Goal: Task Accomplishment & Management: Manage account settings

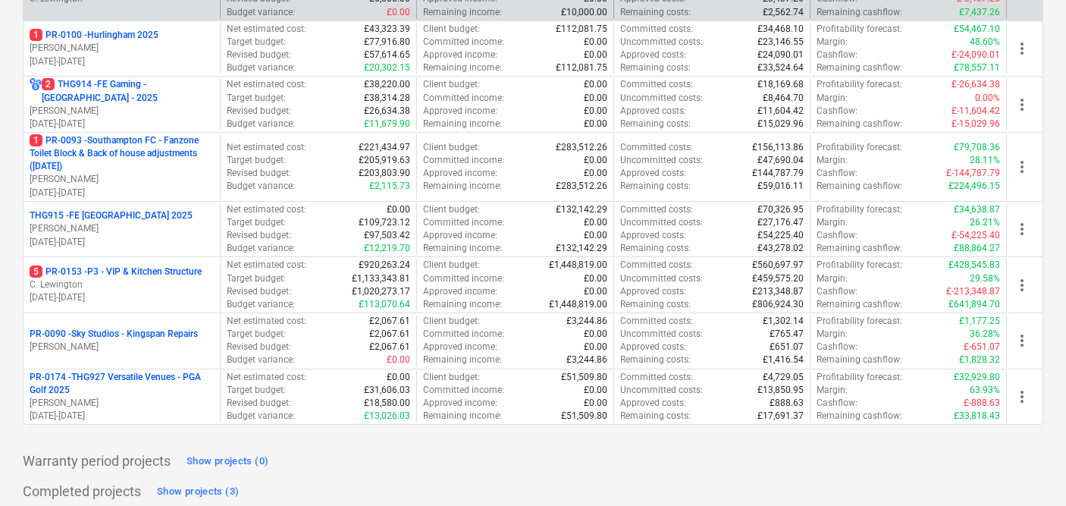
scroll to position [768, 0]
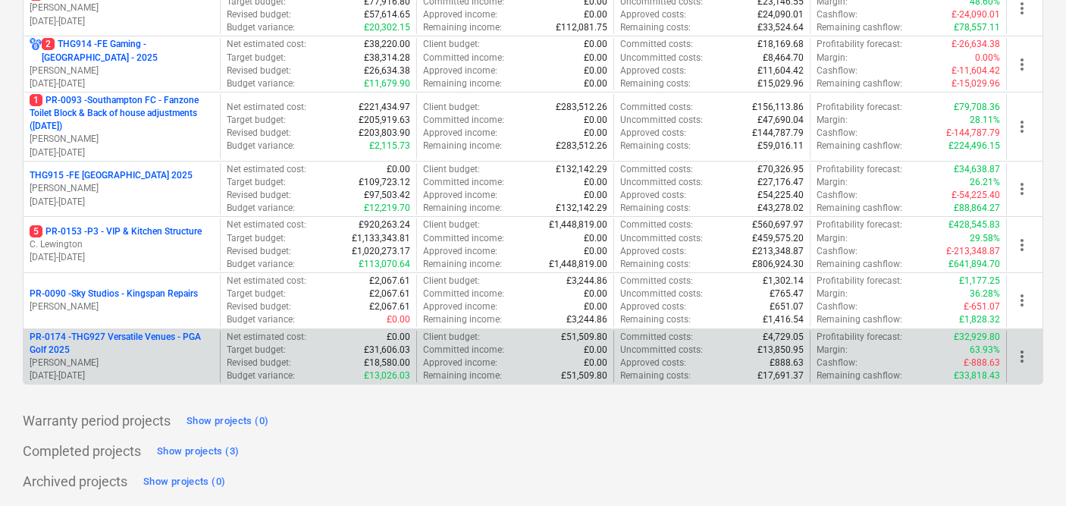
click at [198, 343] on p "PR-0174 - THG927 Versatile Venues - PGA Golf 2025" at bounding box center [122, 344] width 184 height 26
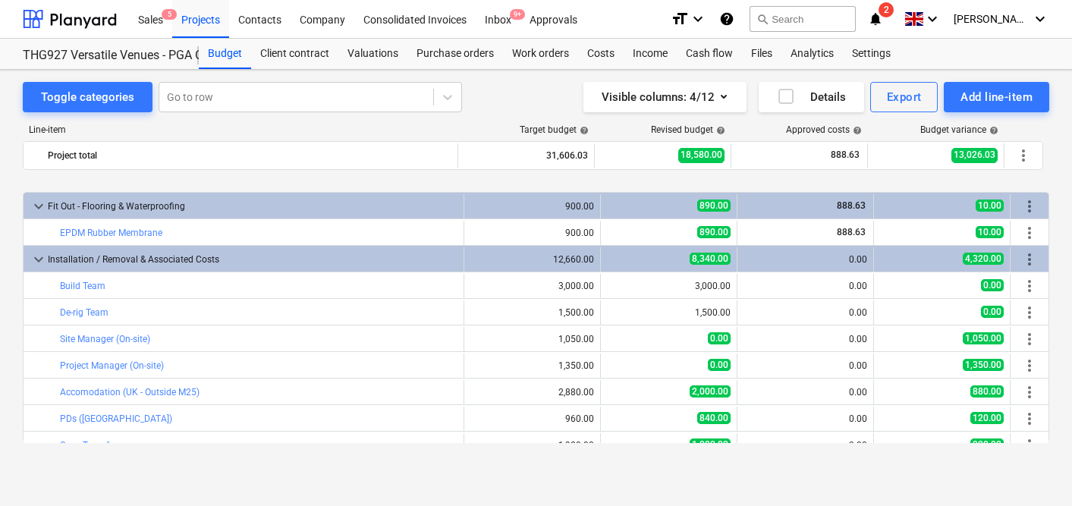
scroll to position [146, 0]
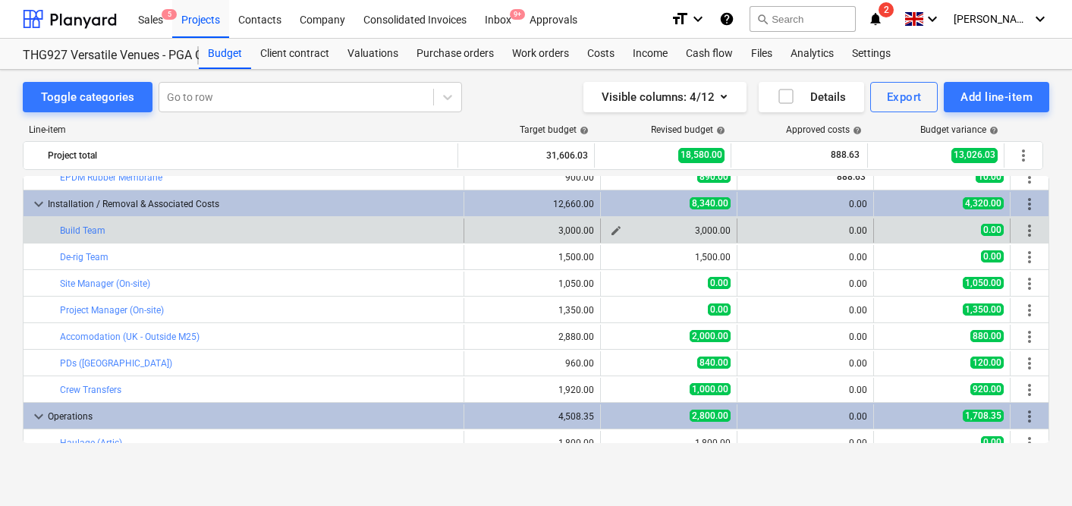
click at [615, 228] on span "edit" at bounding box center [616, 230] width 12 height 12
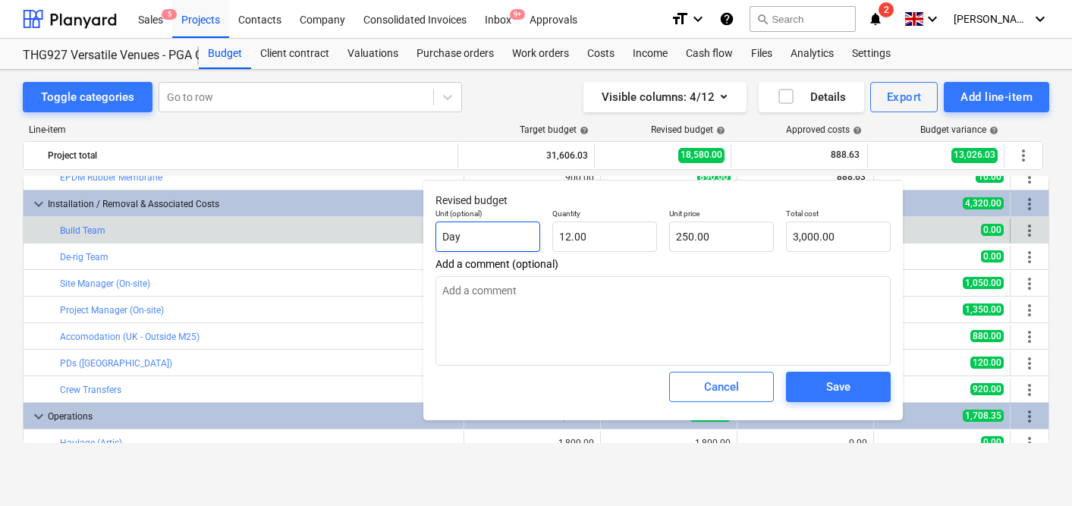
click at [495, 244] on input "Day" at bounding box center [487, 236] width 105 height 30
type input "1"
type textarea "x"
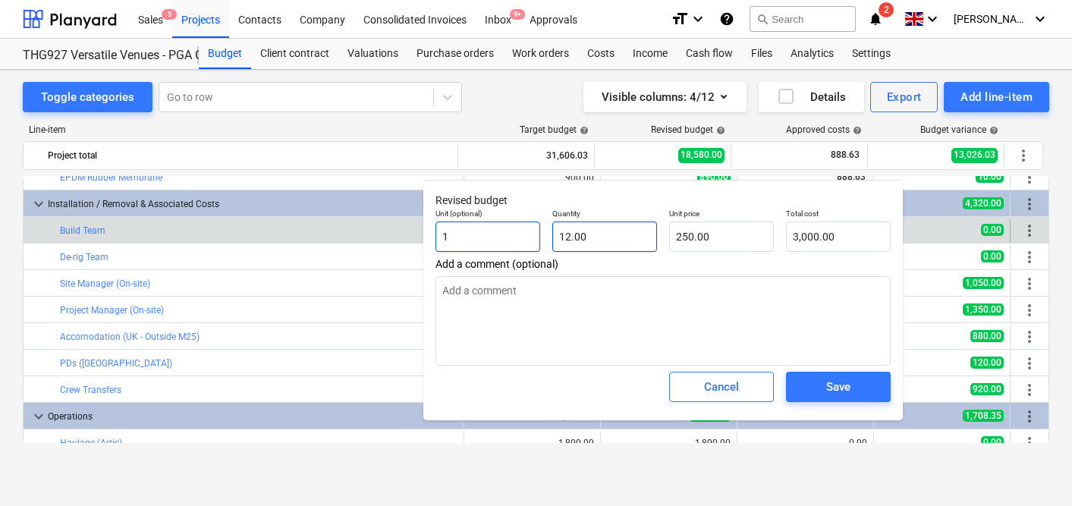
type input "1"
type input "12"
type textarea "x"
click at [593, 240] on input "12" at bounding box center [604, 236] width 105 height 30
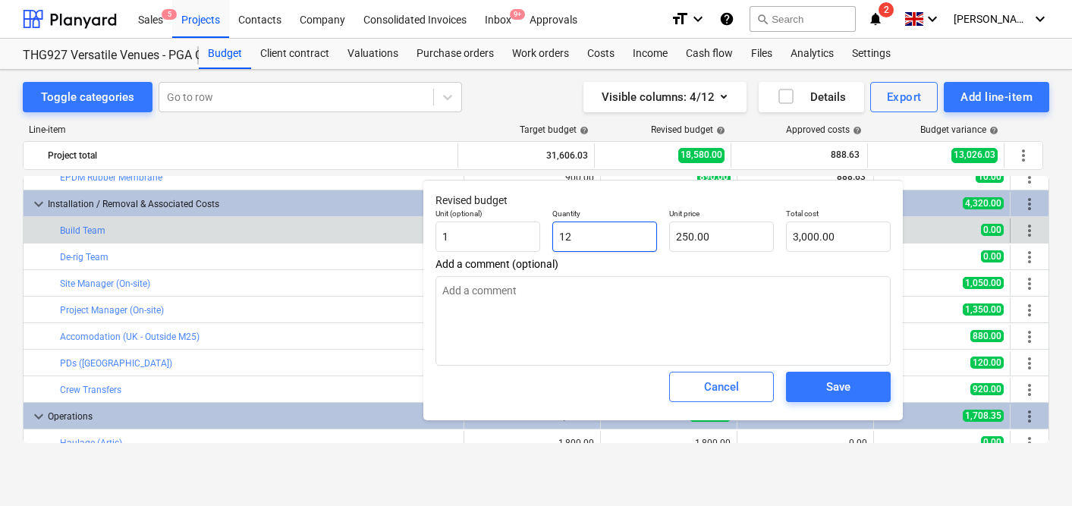
type input "1"
type textarea "x"
type input "250.00"
type input "1.00"
type input "250"
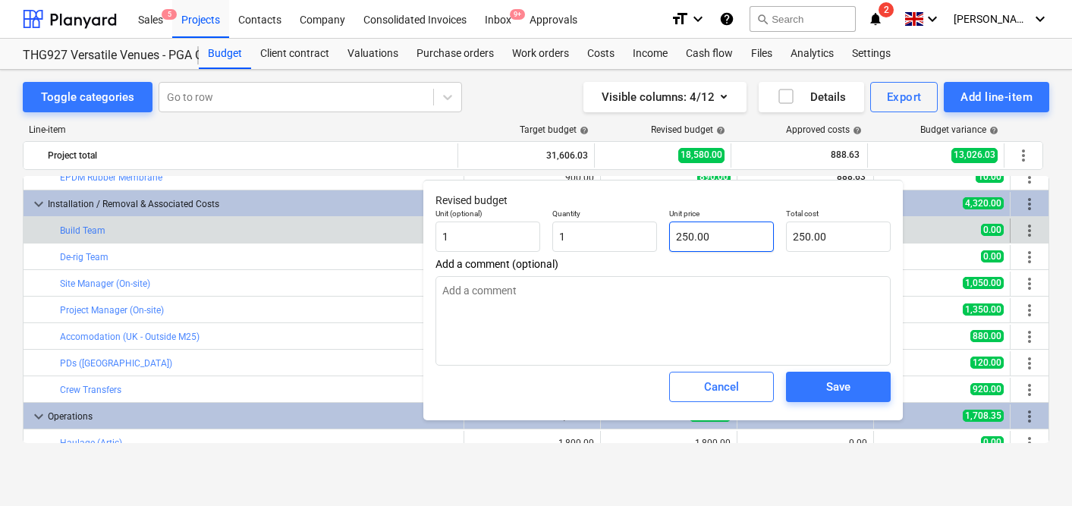
type textarea "x"
click at [729, 238] on input "250" at bounding box center [721, 236] width 105 height 30
type input "2"
type textarea "x"
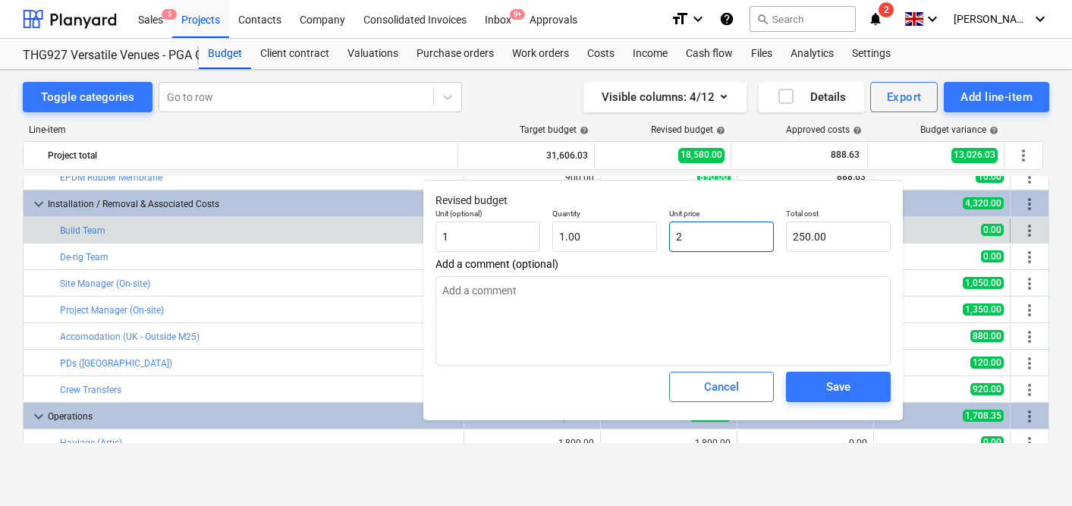
type input "2.00"
type input "23"
type textarea "x"
type input "23.00"
type input "236"
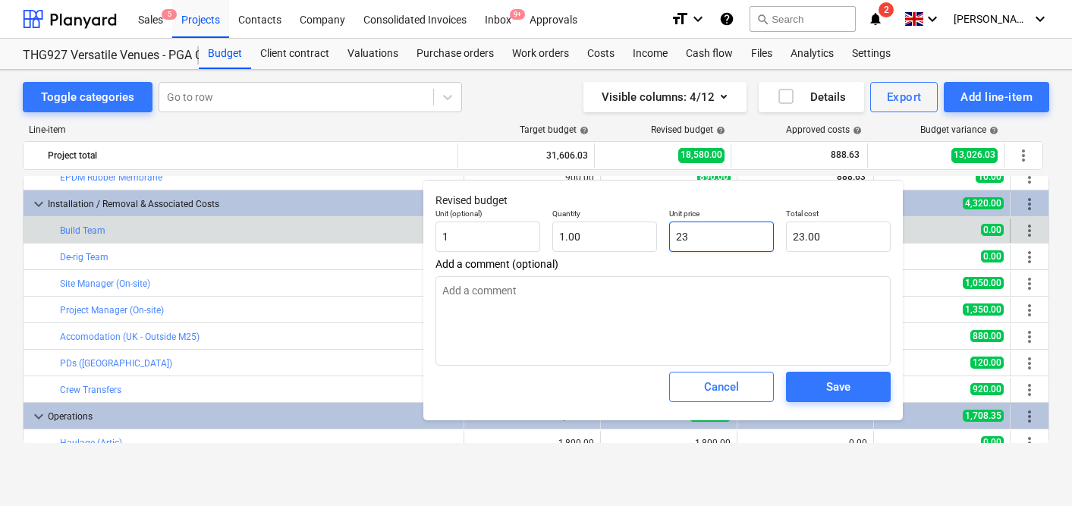
type textarea "x"
type input "236.00"
type input "2360"
type textarea "x"
type input "2,360.00"
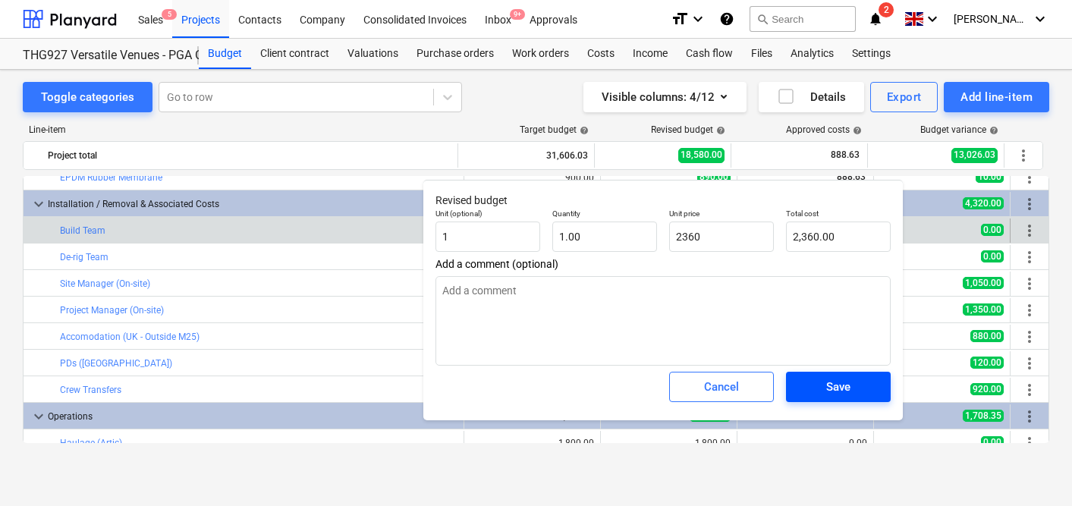
type input "2,360.00"
click at [842, 390] on div "Save" at bounding box center [838, 387] width 24 height 20
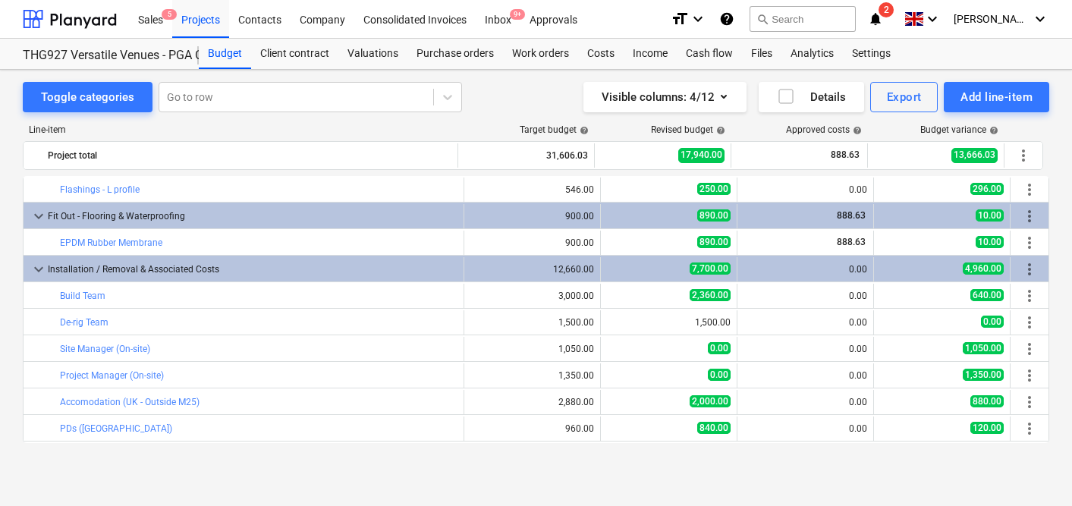
scroll to position [82, 0]
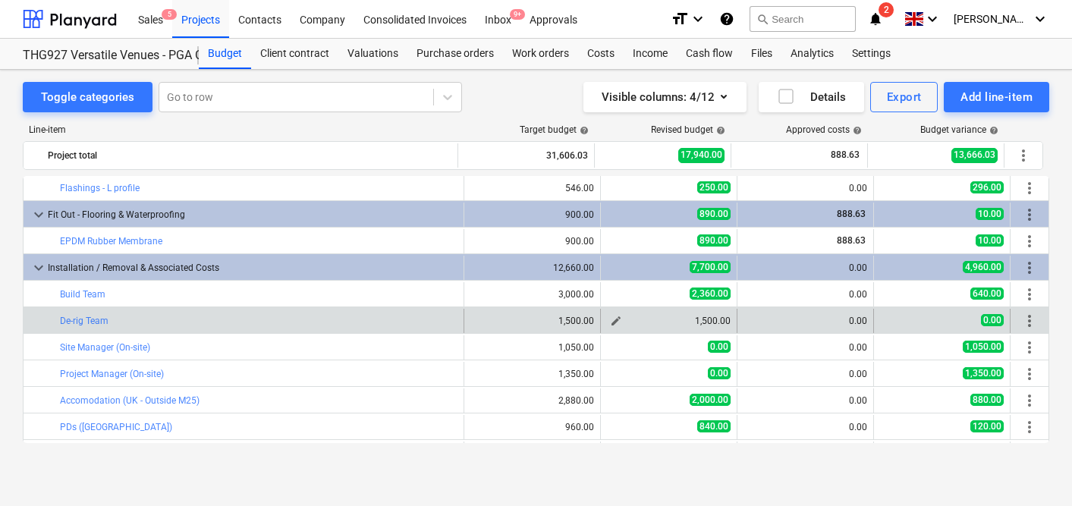
click at [610, 322] on span "edit" at bounding box center [616, 321] width 12 height 12
type textarea "x"
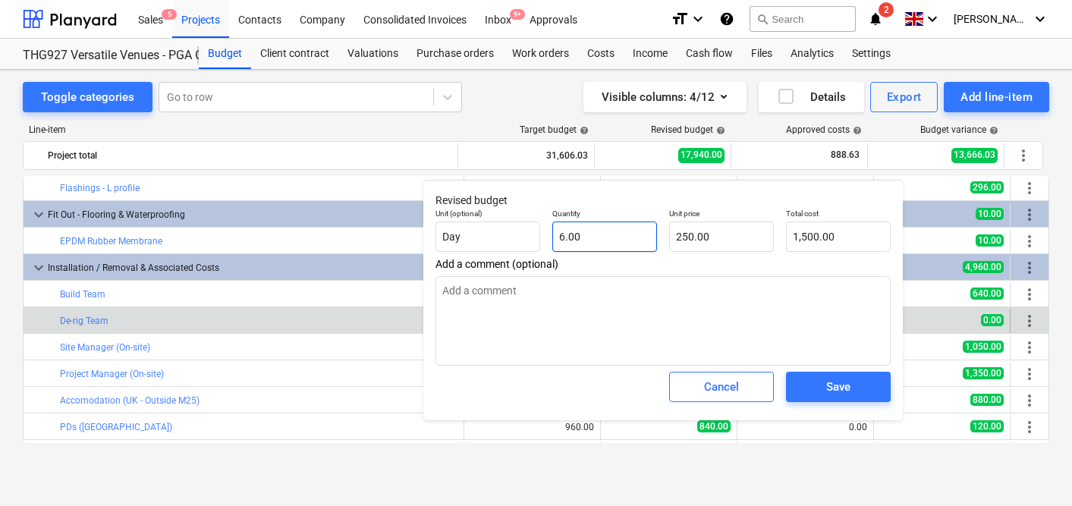
type input "6"
click at [588, 237] on input "6" at bounding box center [604, 236] width 105 height 30
type textarea "x"
type input "1"
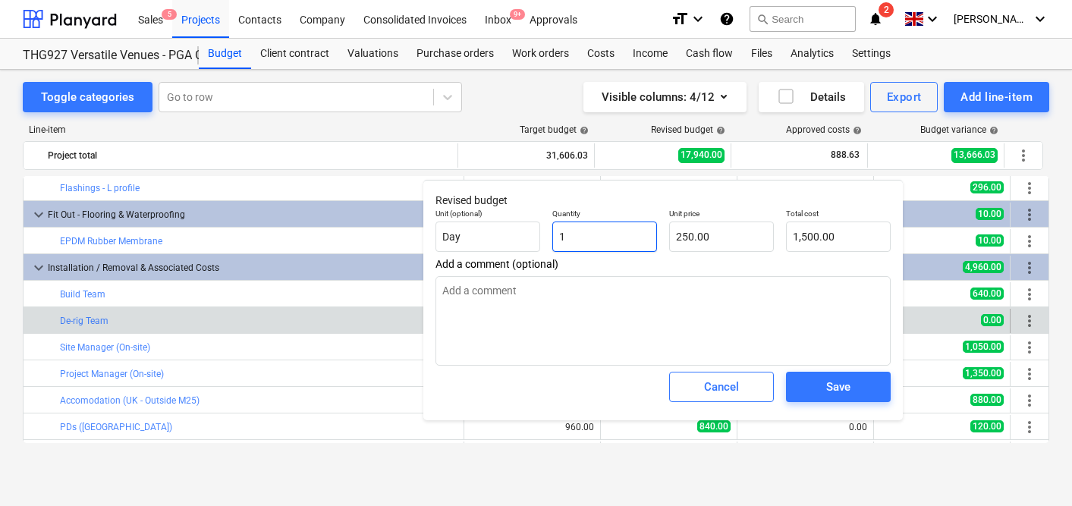
type input "250.00"
type input "1"
type textarea "x"
type input "1.00"
type input "250"
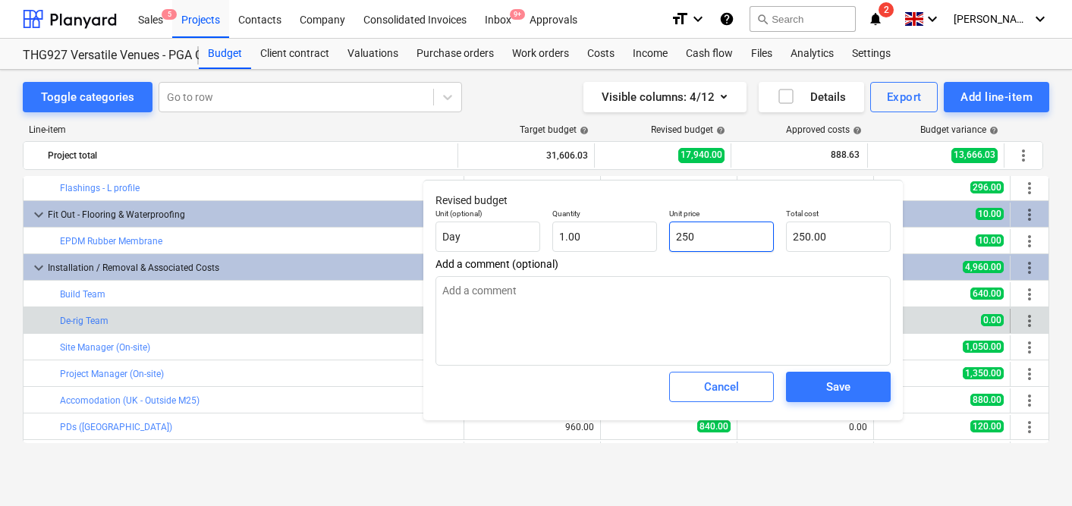
click at [687, 236] on input "250" at bounding box center [721, 236] width 105 height 30
type textarea "x"
type input "1"
type input "1.00"
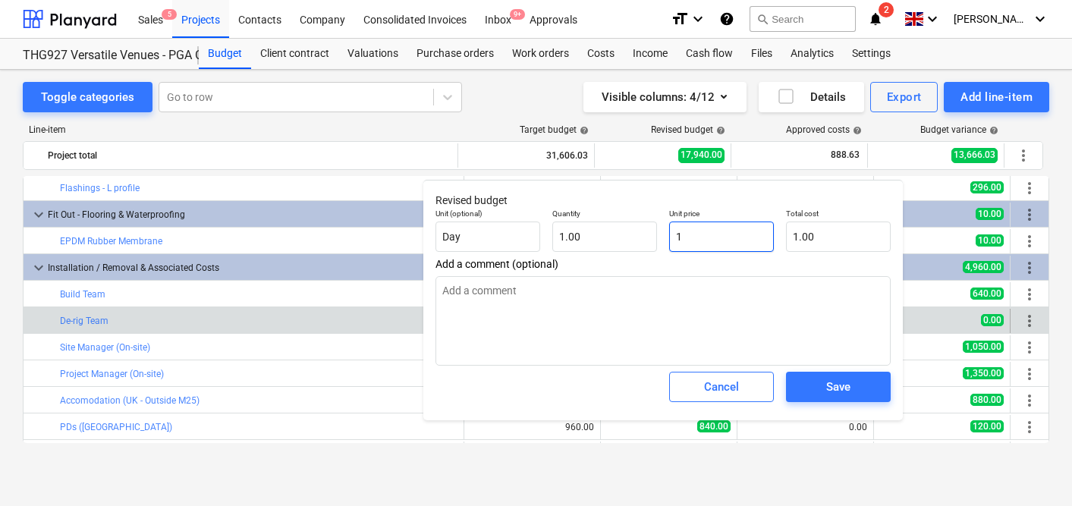
type textarea "x"
type input "14"
type input "14.00"
type textarea "x"
type input "140"
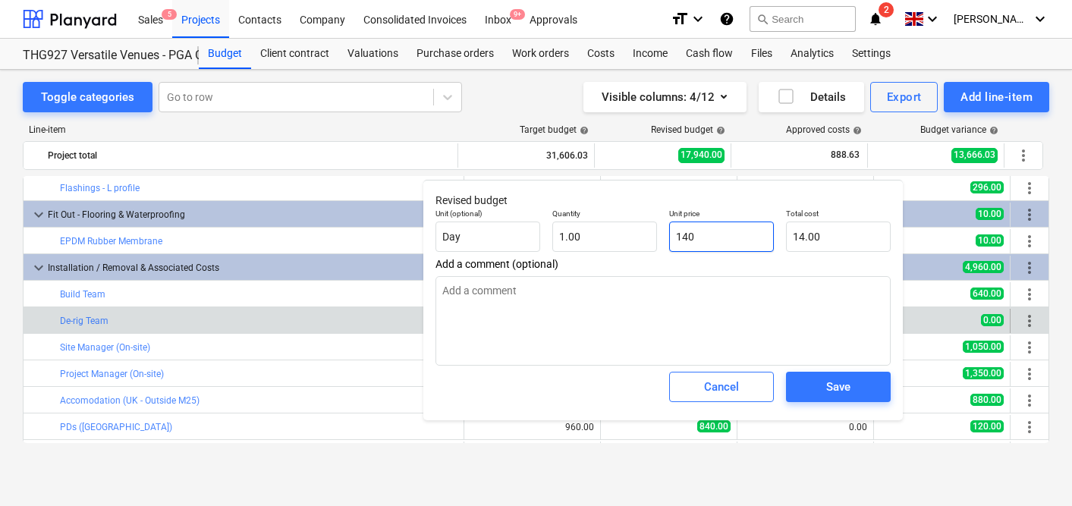
type input "140.00"
type textarea "x"
type input "1400"
type input "1,400.00"
type input "1400"
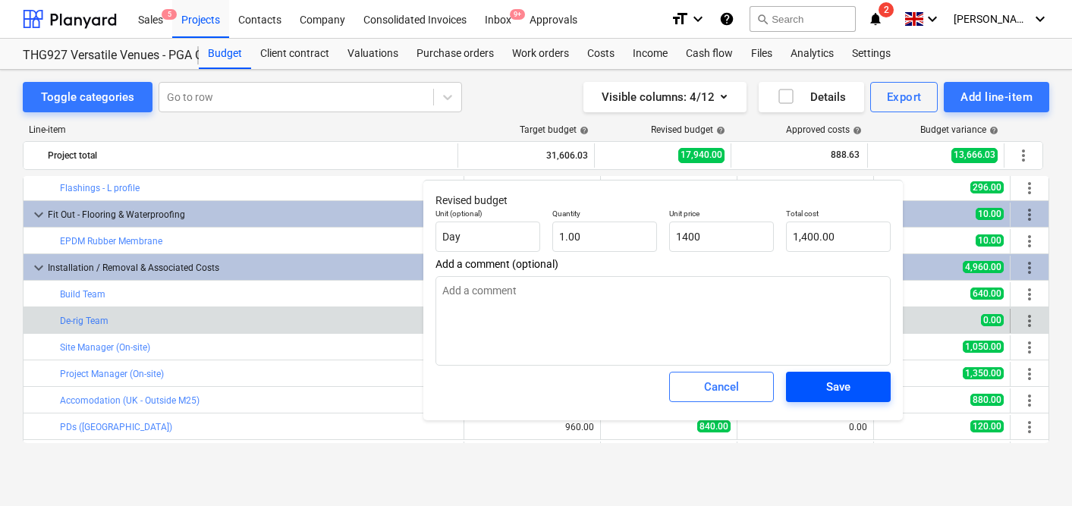
type textarea "x"
type input "1,400.00"
click at [856, 384] on span "Save" at bounding box center [838, 387] width 68 height 20
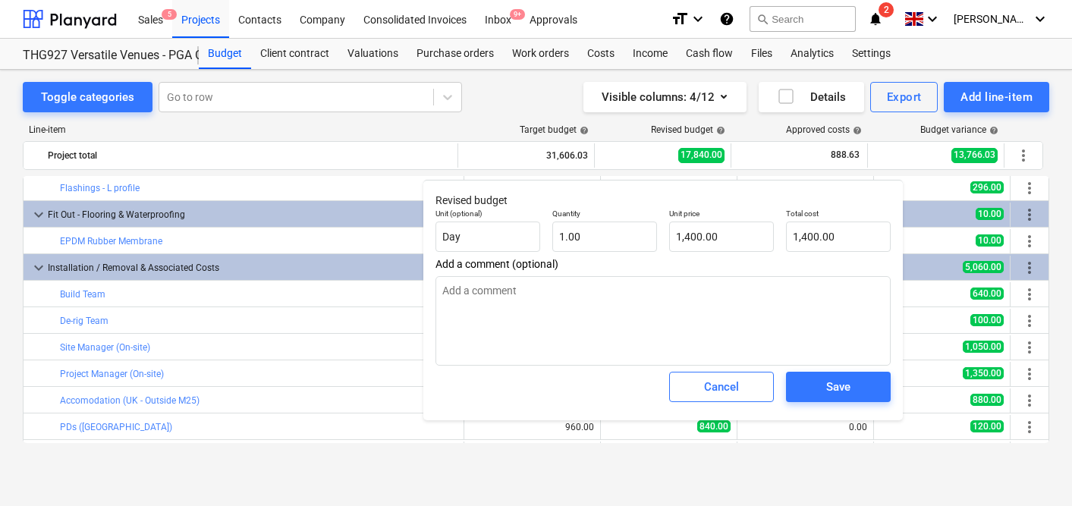
type textarea "x"
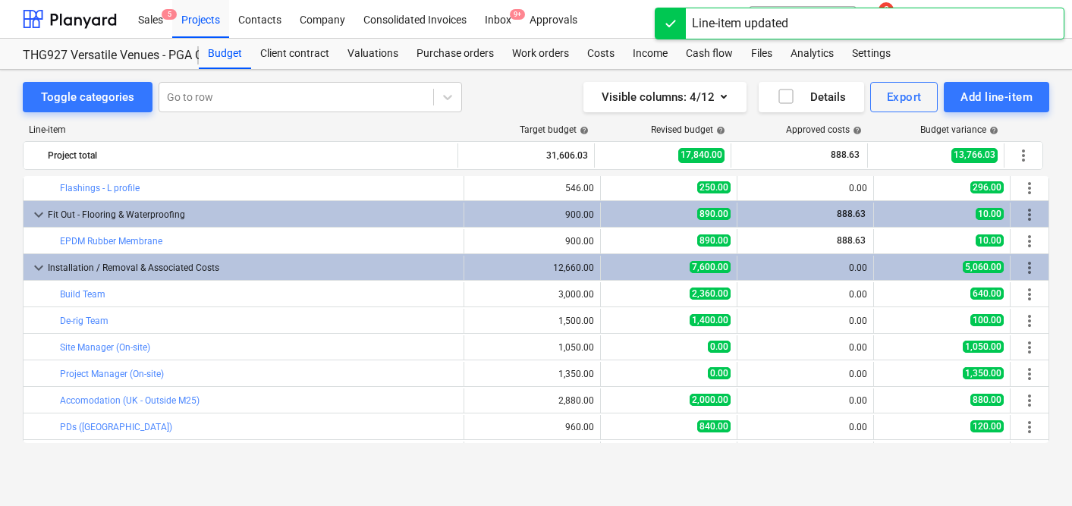
scroll to position [128, 0]
